Goal: Task Accomplishment & Management: Use online tool/utility

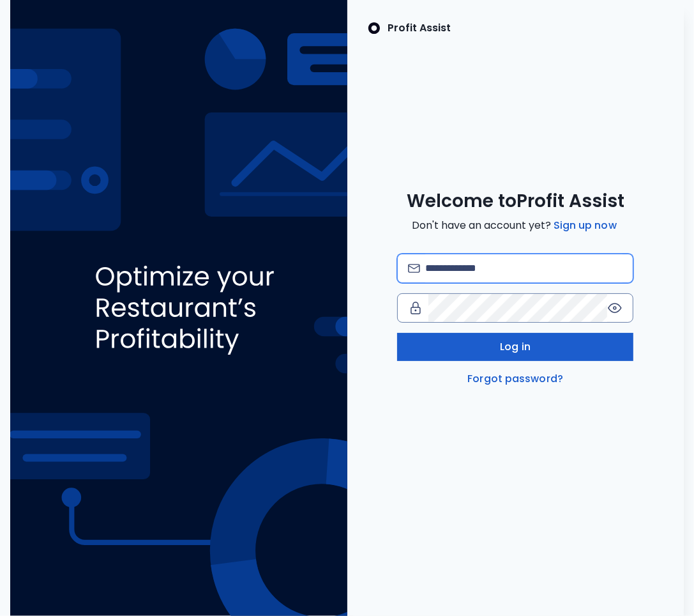
type input "**********"
click at [519, 352] on span "Log in" at bounding box center [515, 346] width 31 height 15
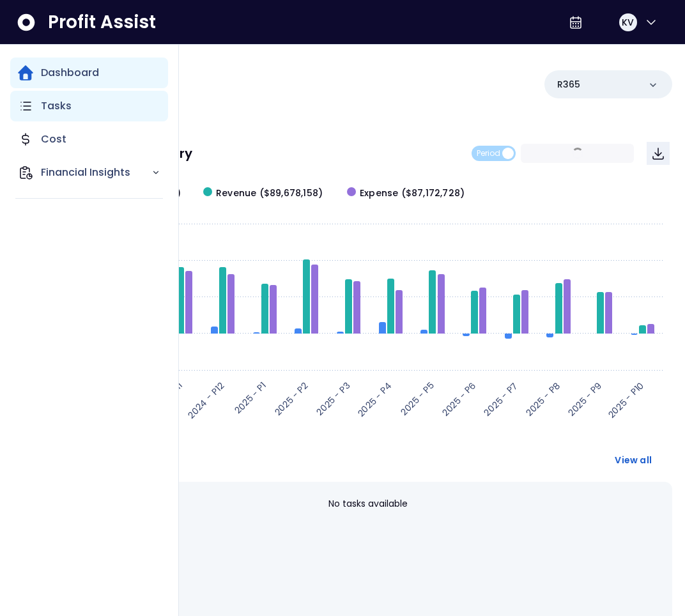
click at [33, 112] on div "Tasks" at bounding box center [89, 106] width 158 height 31
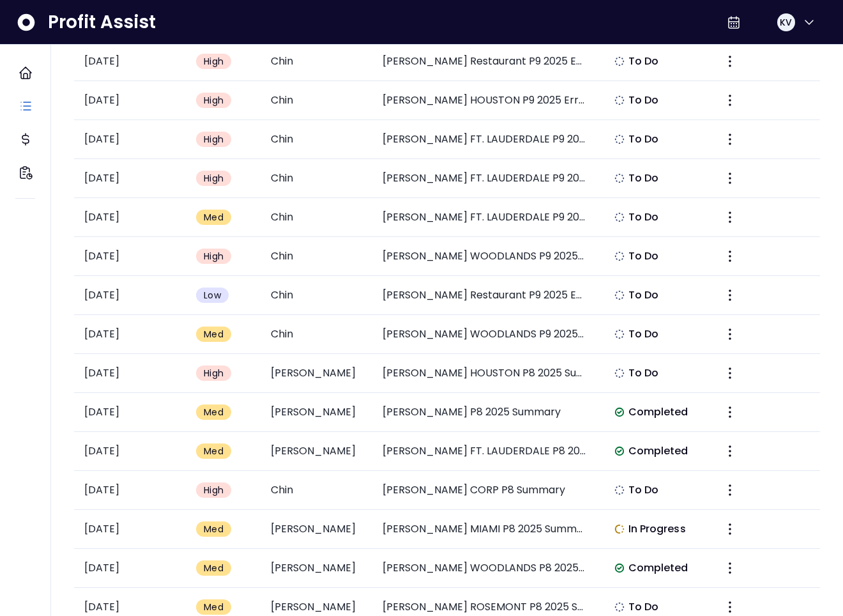
scroll to position [724, 0]
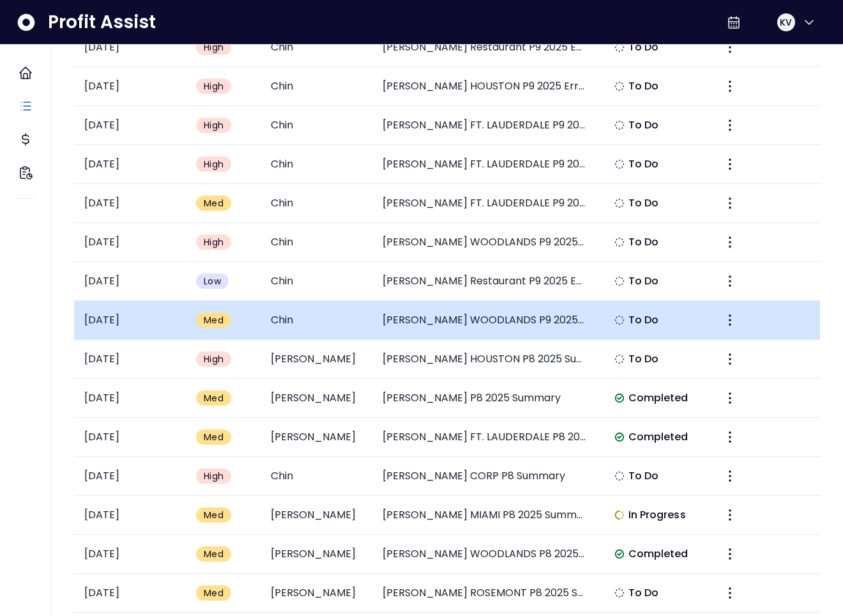
click at [498, 315] on td "[PERSON_NAME] WOODLANDS P9 2025 Error: Significant Increase in Non-Alcoholic Be…" at bounding box center [484, 320] width 224 height 39
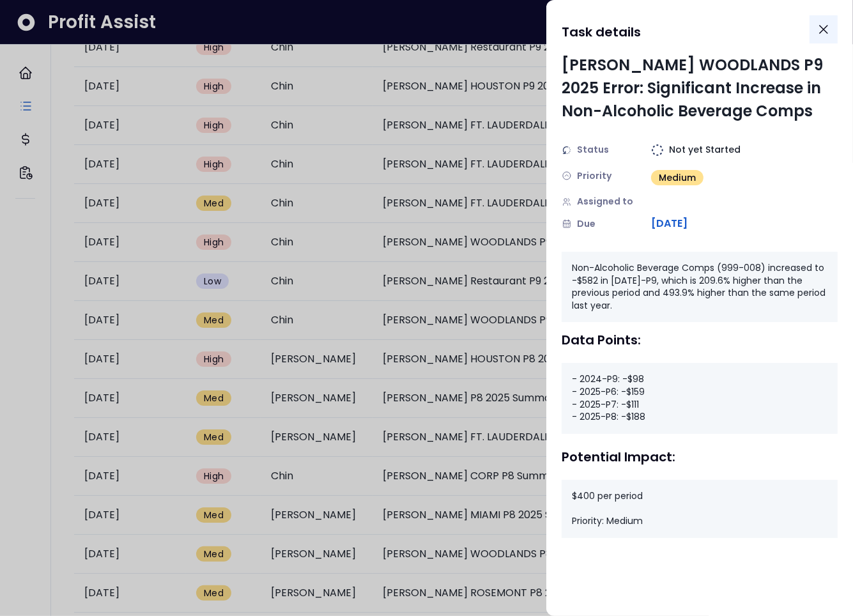
click at [693, 31] on icon "Close" at bounding box center [822, 29] width 15 height 15
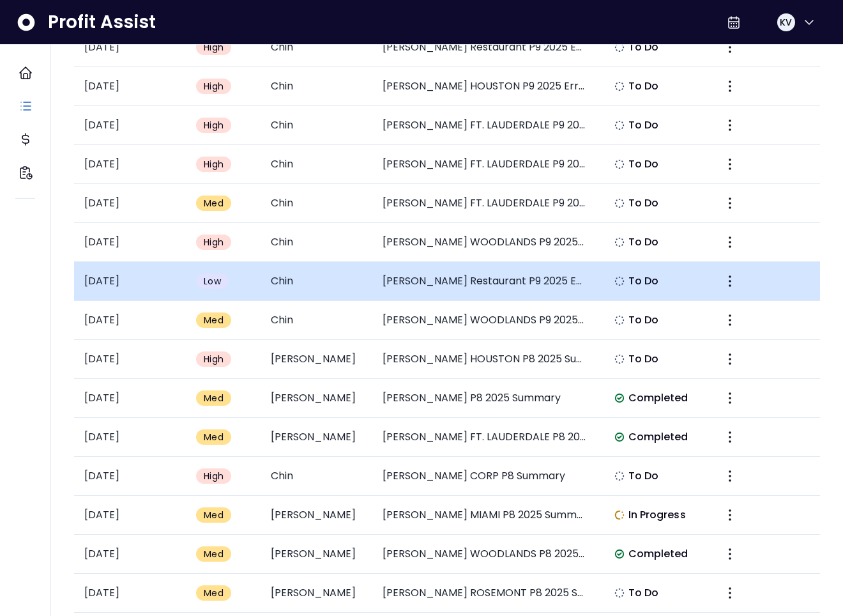
click at [531, 273] on td "[PERSON_NAME] Restaurant P9 2025 Error: Significant Increase in Kitchen Supervi…" at bounding box center [484, 281] width 224 height 39
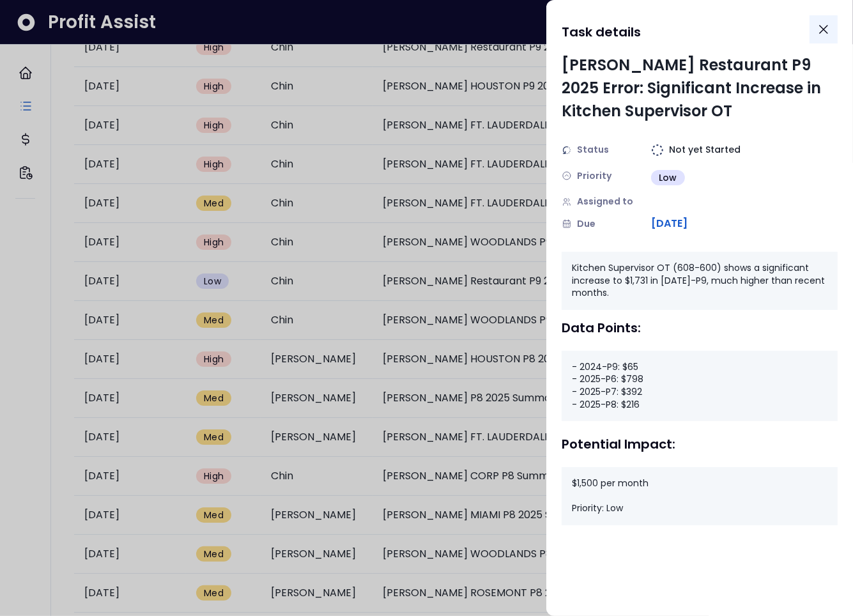
click at [693, 35] on icon "Close" at bounding box center [822, 29] width 15 height 15
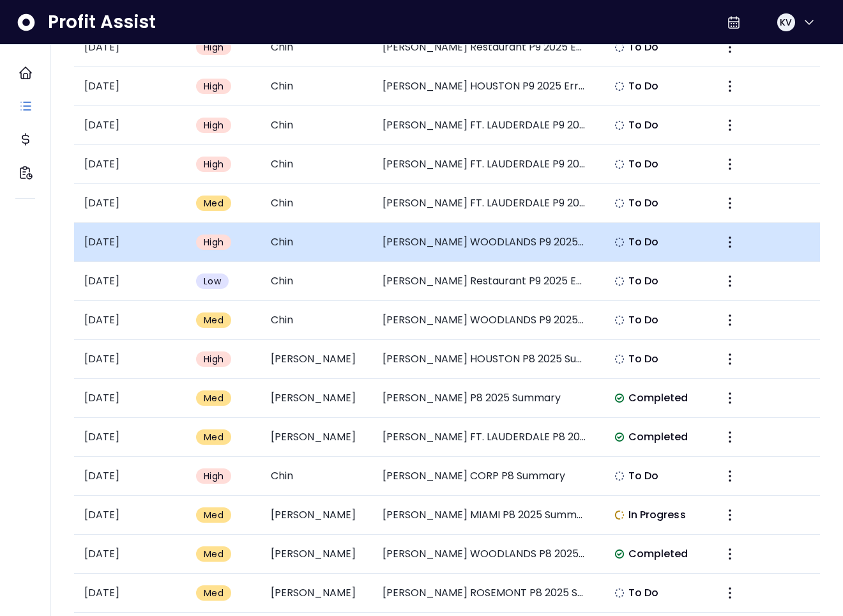
click at [512, 229] on td "[PERSON_NAME] WOODLANDS P9 2025 Error: Significant Drop in Janitorial Expense" at bounding box center [484, 242] width 224 height 39
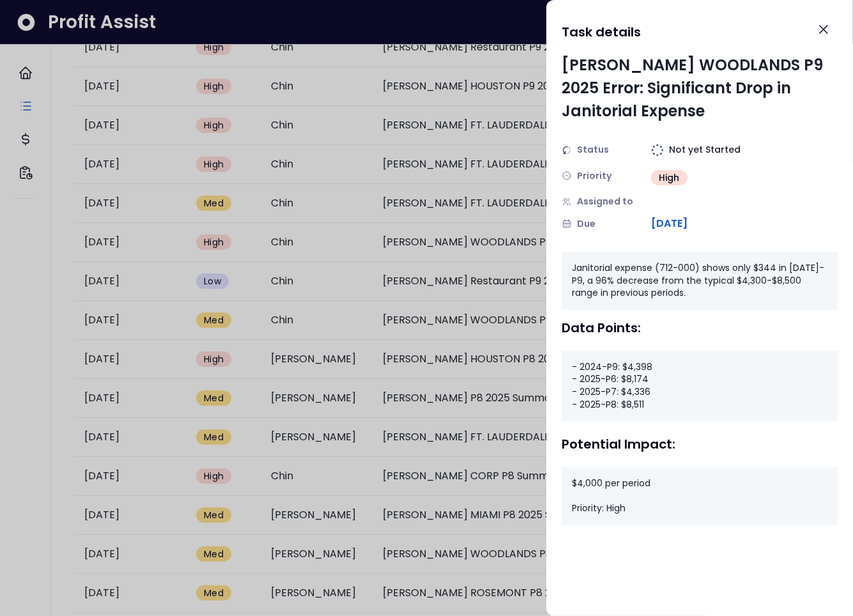
click at [693, 213] on div "Status Not yet Started Priority High Assigned to Due [DATE]" at bounding box center [699, 187] width 276 height 88
click at [670, 169] on div "High" at bounding box center [669, 175] width 36 height 23
click at [662, 139] on div "[PERSON_NAME] WOODLANDS P9 2025 Error: Significant Drop in Janitorial Expense S…" at bounding box center [699, 143] width 276 height 178
click at [687, 229] on span "[DATE]" at bounding box center [669, 223] width 36 height 15
click at [693, 27] on icon "Close" at bounding box center [822, 29] width 15 height 15
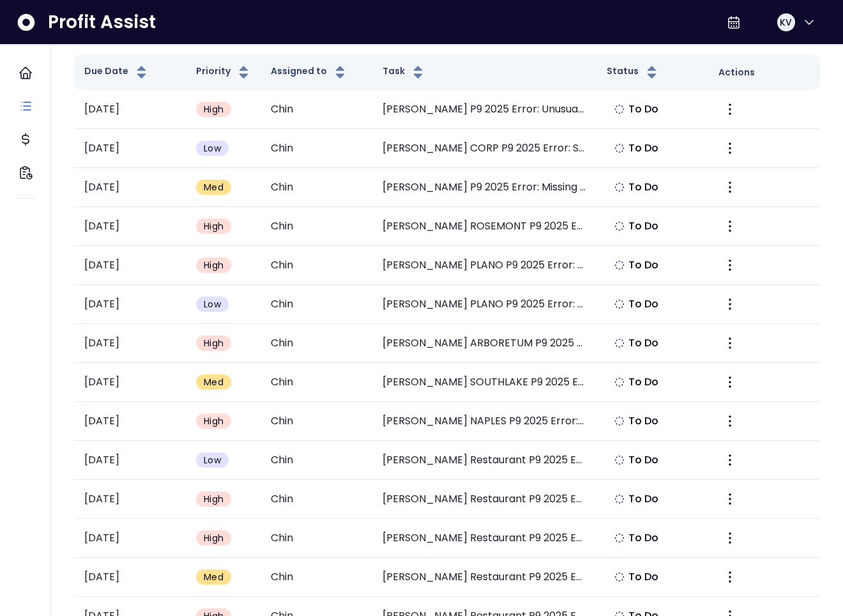
scroll to position [0, 0]
